Goal: Find specific page/section

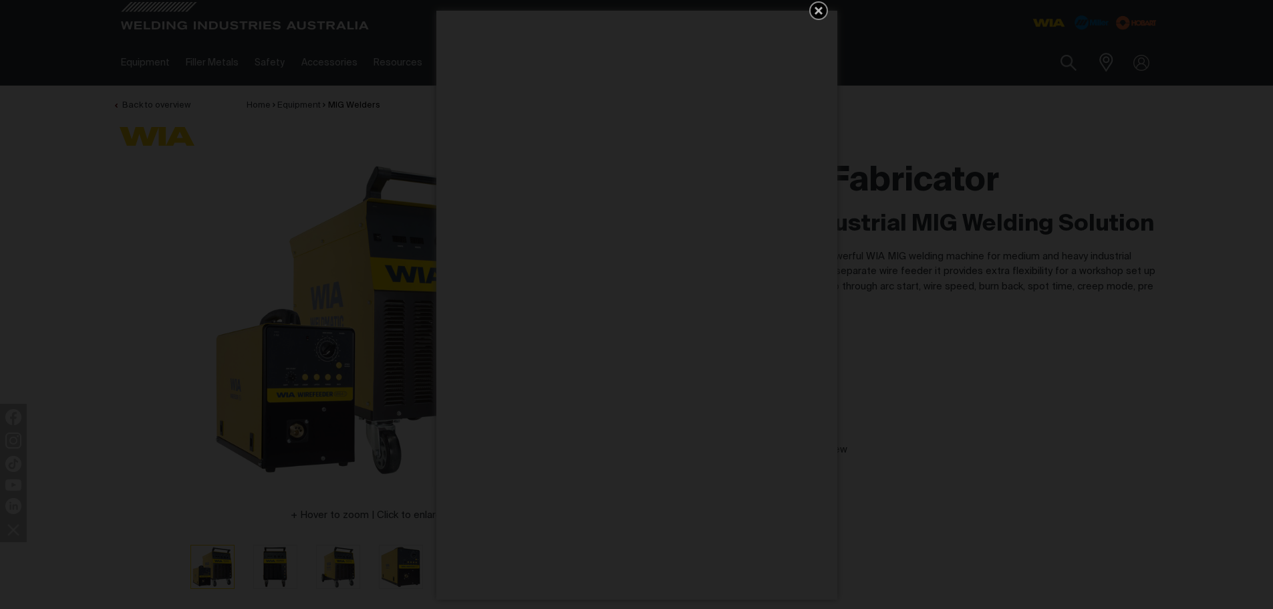
click at [818, 9] on icon "Get 5 WIA Welding Guides Free!" at bounding box center [818, 11] width 8 height 8
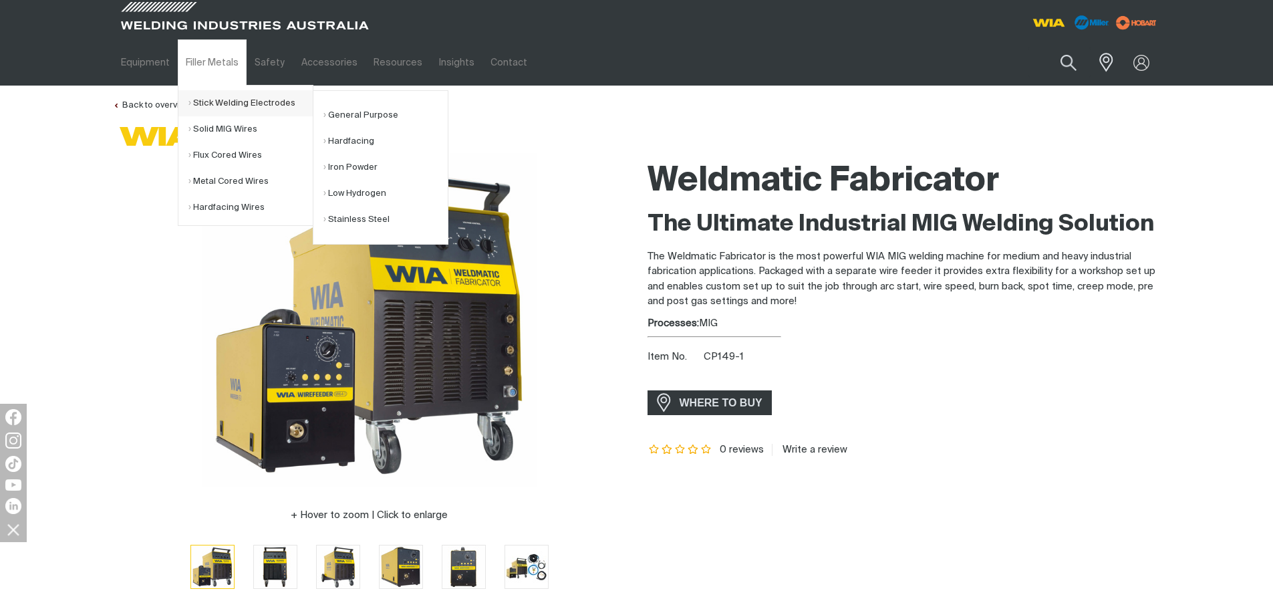
click at [223, 102] on link "Stick Welding Electrodes" at bounding box center [250, 103] width 124 height 26
